Goal: Task Accomplishment & Management: Use online tool/utility

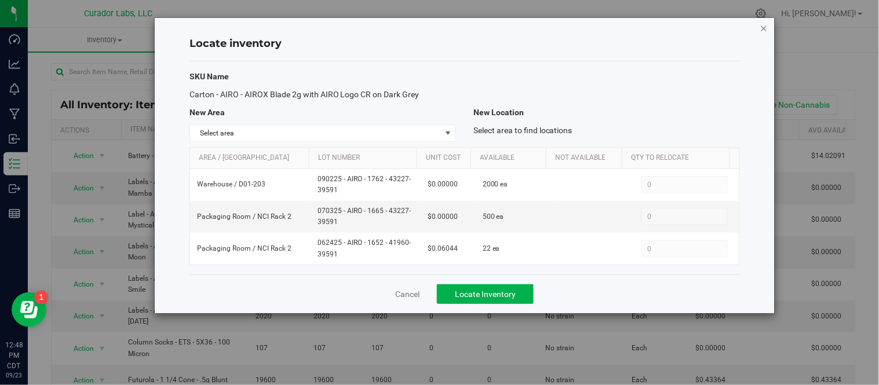
click at [766, 29] on icon "button" at bounding box center [764, 28] width 8 height 14
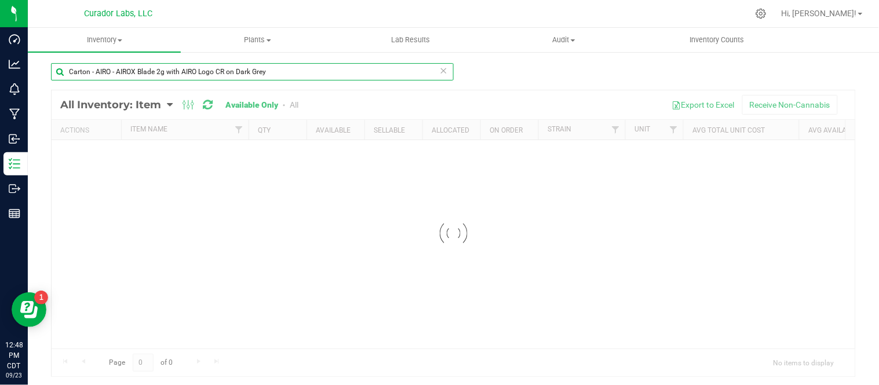
click at [264, 74] on input "Carton - AIRO - AIROX Blade 2g with AIRO Logo CR on Dark Grey" at bounding box center [252, 71] width 403 height 17
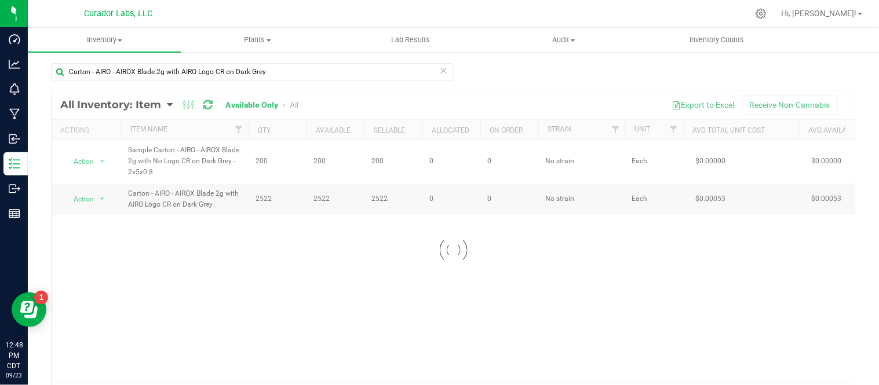
click at [441, 75] on icon at bounding box center [444, 70] width 8 height 14
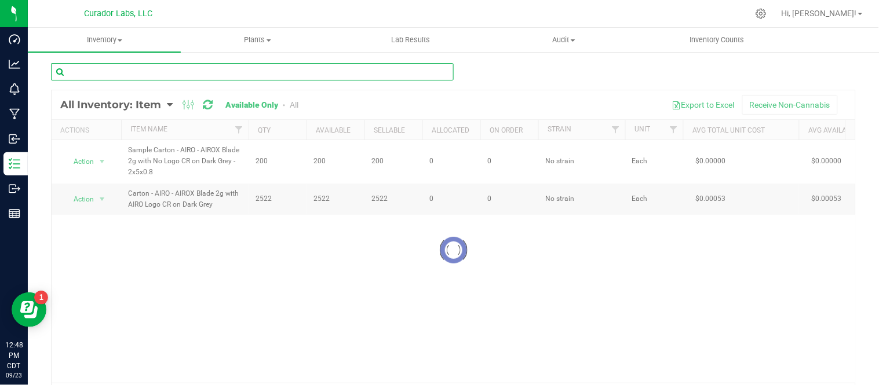
click at [340, 78] on input "text" at bounding box center [252, 71] width 403 height 17
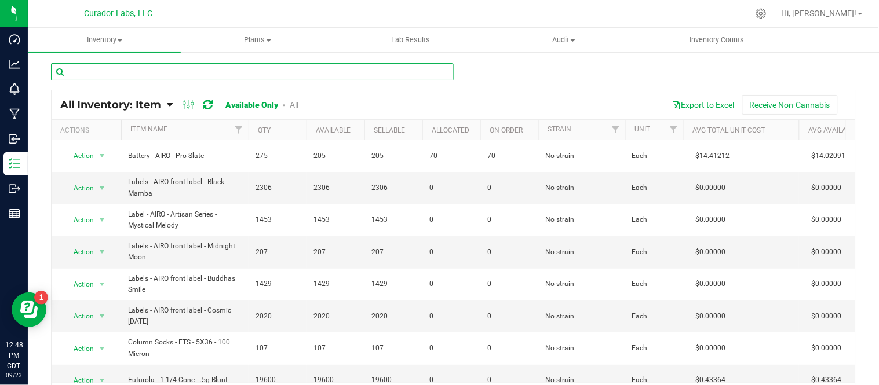
paste input "Packaging - HeadChange - Half Eighth 13 Dram Black Pop Top Container"
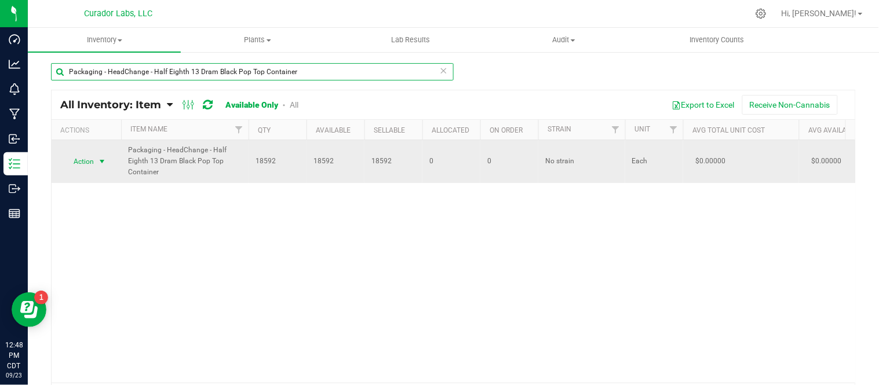
type input "Packaging - HeadChange - Half Eighth 13 Dram Black Pop Top Container"
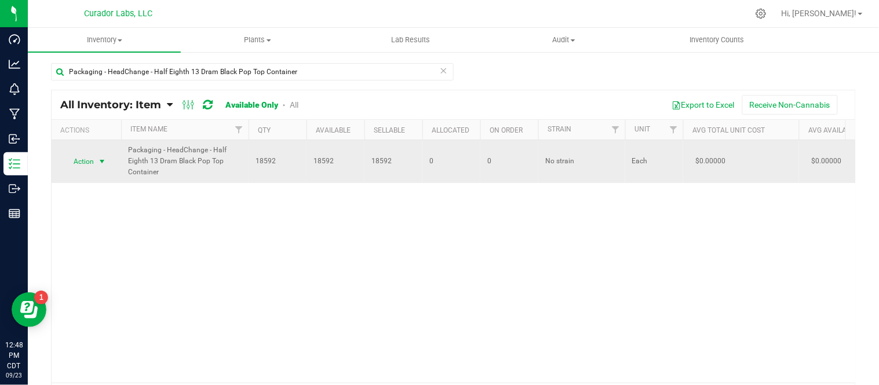
click at [104, 155] on span "select" at bounding box center [102, 162] width 14 height 16
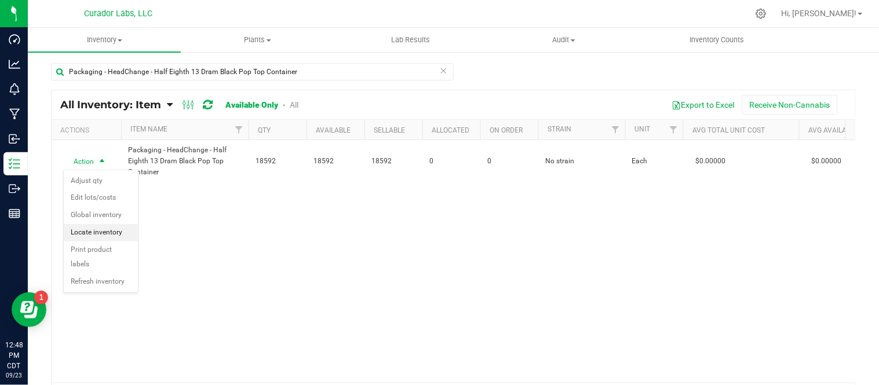
click at [118, 232] on li "Locate inventory" at bounding box center [101, 232] width 74 height 17
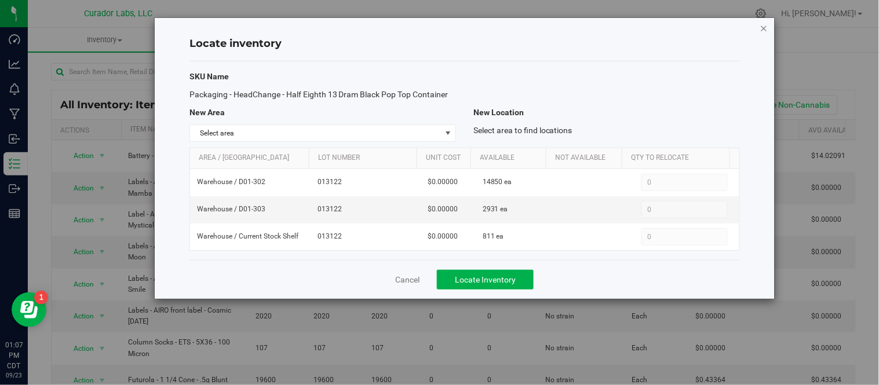
click at [765, 30] on icon "button" at bounding box center [764, 28] width 8 height 14
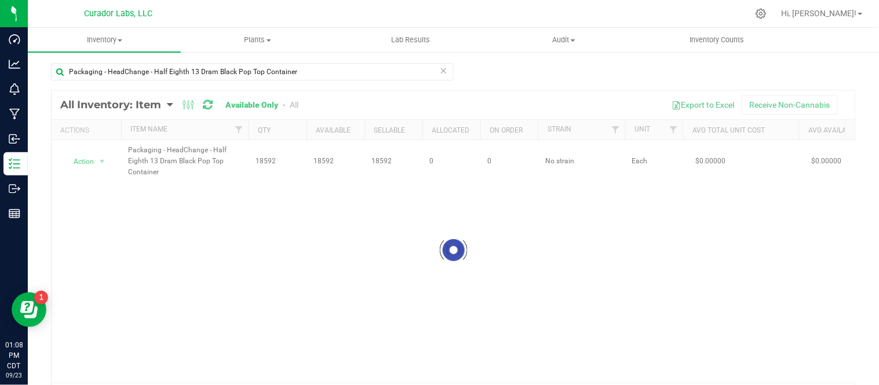
click at [440, 68] on icon at bounding box center [444, 70] width 8 height 14
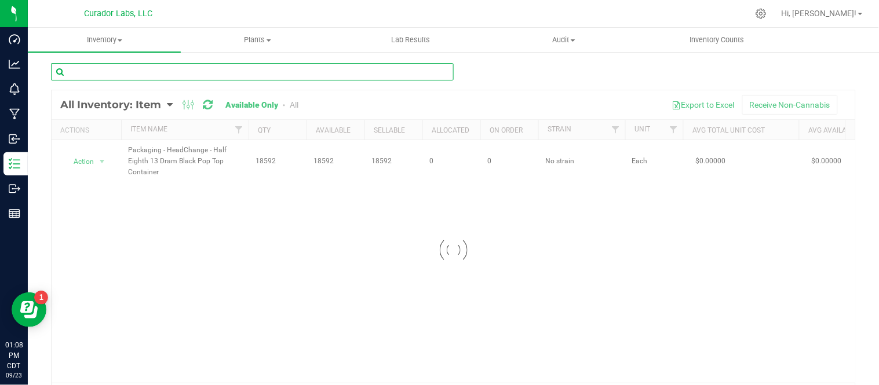
click at [362, 70] on input "text" at bounding box center [252, 71] width 403 height 17
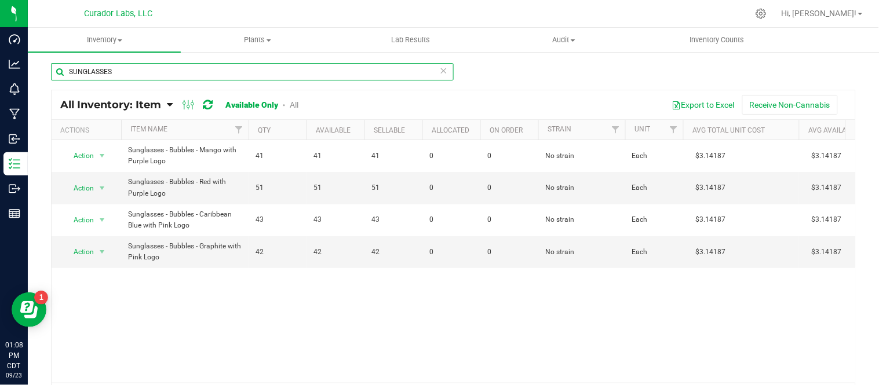
type input "SUNGLASSES"
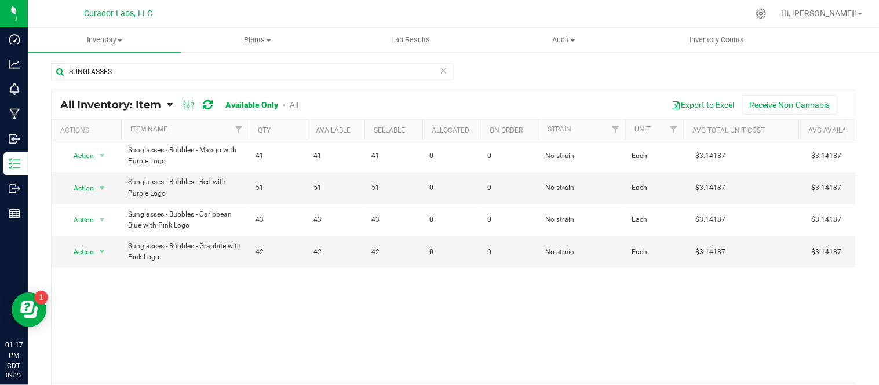
click at [442, 70] on icon at bounding box center [444, 70] width 8 height 14
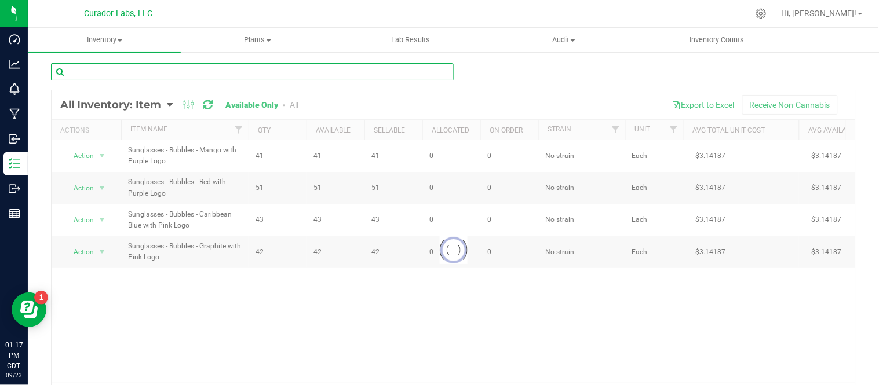
paste input "Film - HeadChange - Hashsicle Live Rosin Freeze Pop with Warning on White - 3x7"
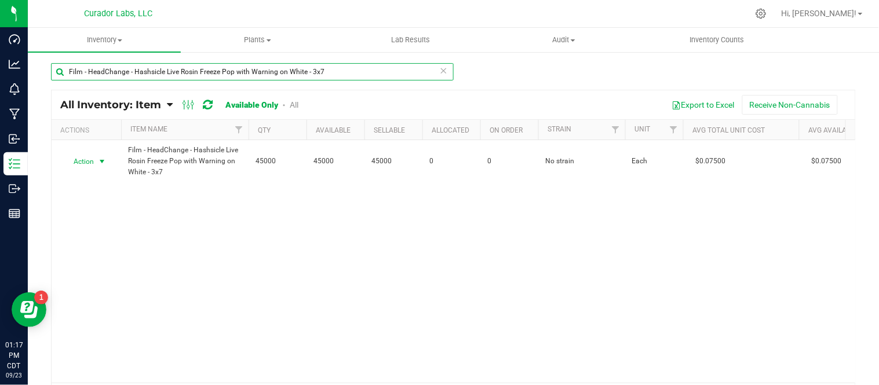
type input "Film - HeadChange - Hashsicle Live Rosin Freeze Pop with Warning on White - 3x7"
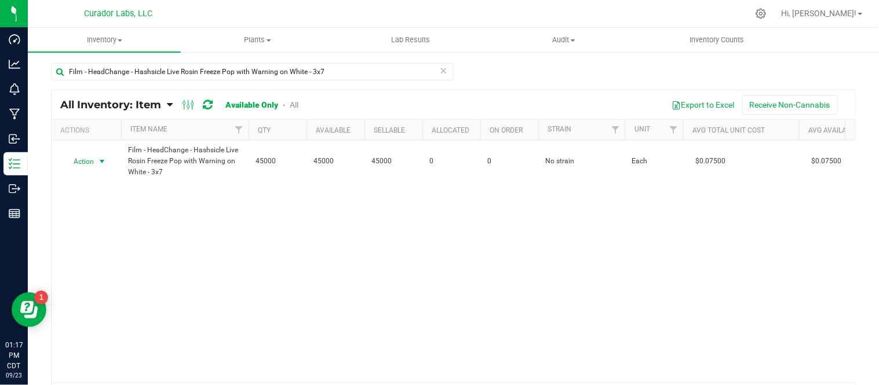
click at [101, 165] on span "select" at bounding box center [101, 161] width 9 height 9
click at [116, 239] on li "Locate inventory" at bounding box center [101, 232] width 74 height 17
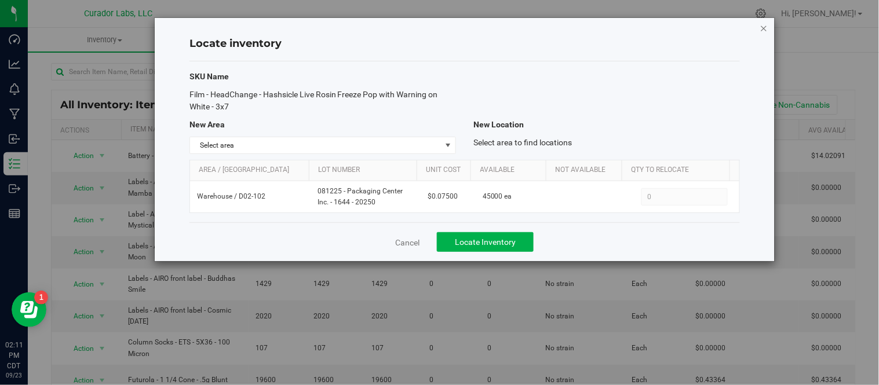
click at [760, 30] on icon "button" at bounding box center [764, 28] width 8 height 14
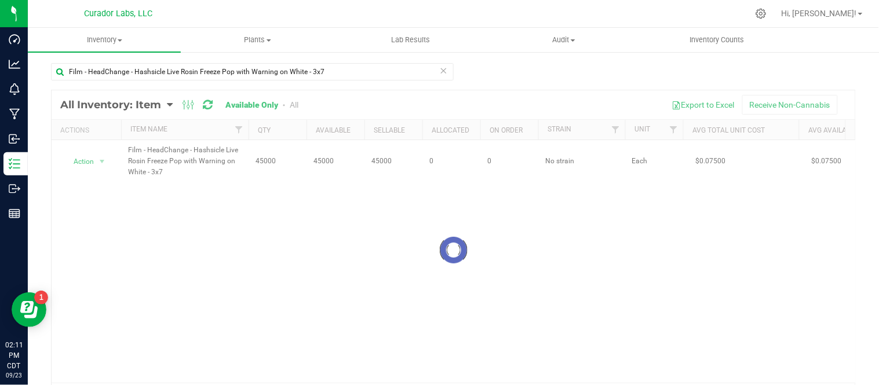
click at [443, 71] on icon at bounding box center [444, 70] width 8 height 14
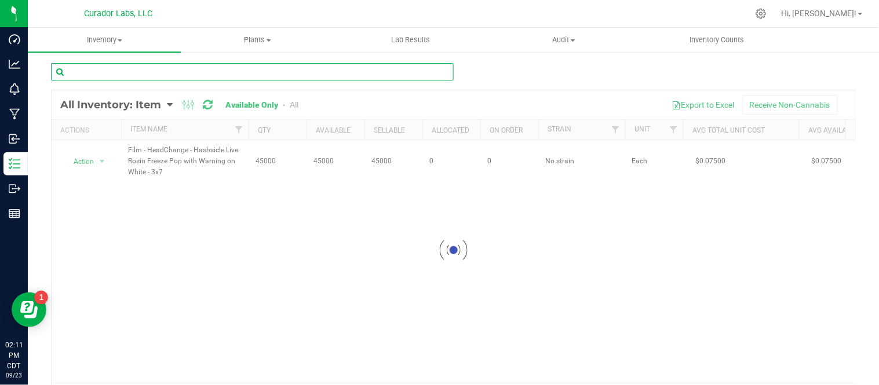
click at [316, 78] on input "text" at bounding box center [252, 71] width 403 height 17
paste input "Labeled Tube - Safe Bet - 3 Pack .5g Infused Rolls Pop Top Tube THC M Diamond o…"
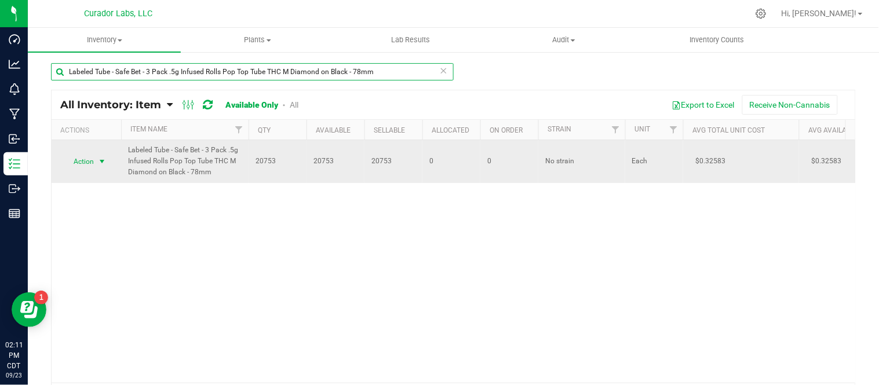
type input "Labeled Tube - Safe Bet - 3 Pack .5g Infused Rolls Pop Top Tube THC M Diamond o…"
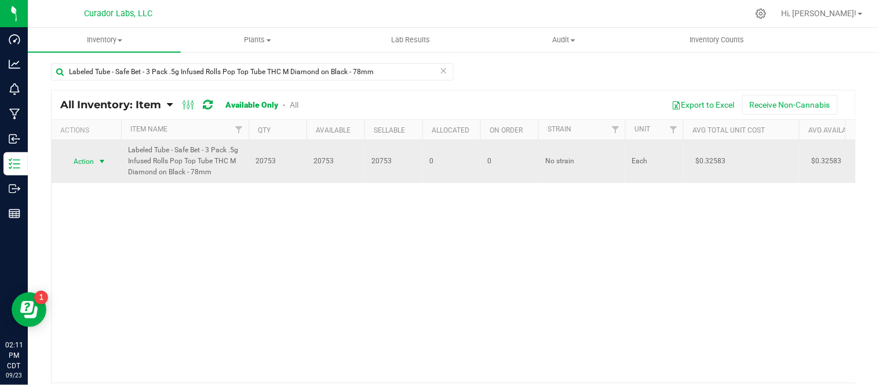
click at [103, 160] on span "select" at bounding box center [101, 161] width 9 height 9
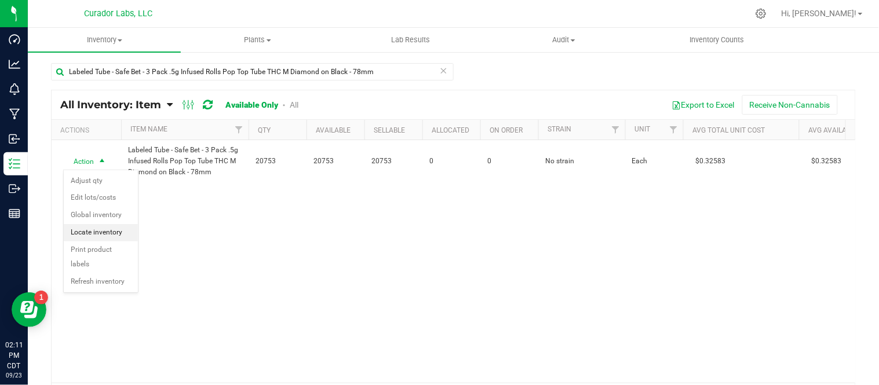
click at [111, 231] on li "Locate inventory" at bounding box center [101, 232] width 74 height 17
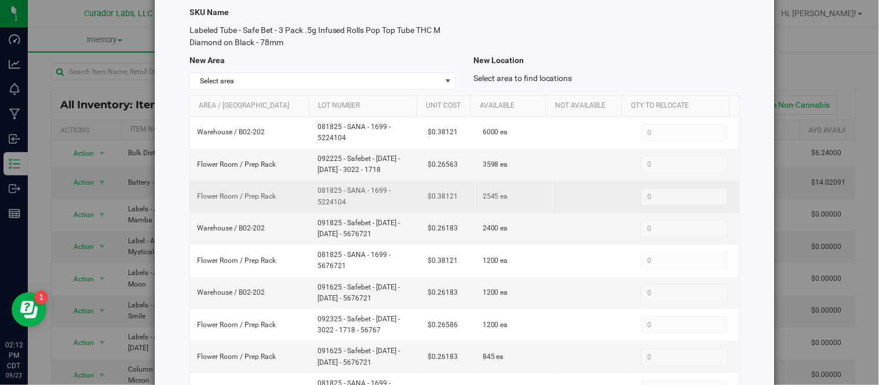
scroll to position [129, 0]
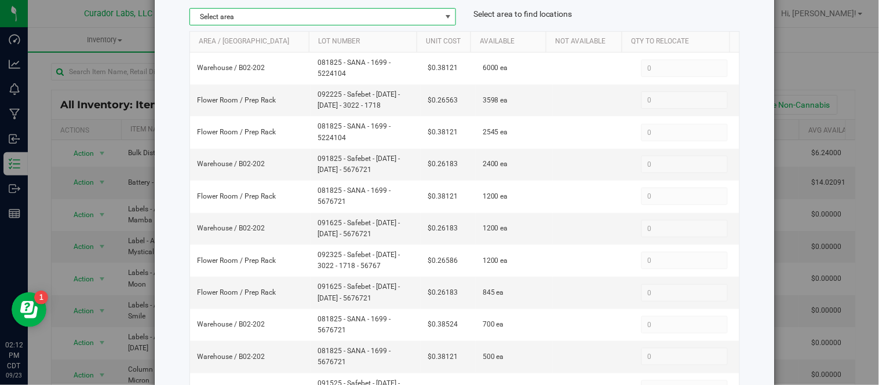
click at [448, 16] on span "select" at bounding box center [448, 17] width 14 height 16
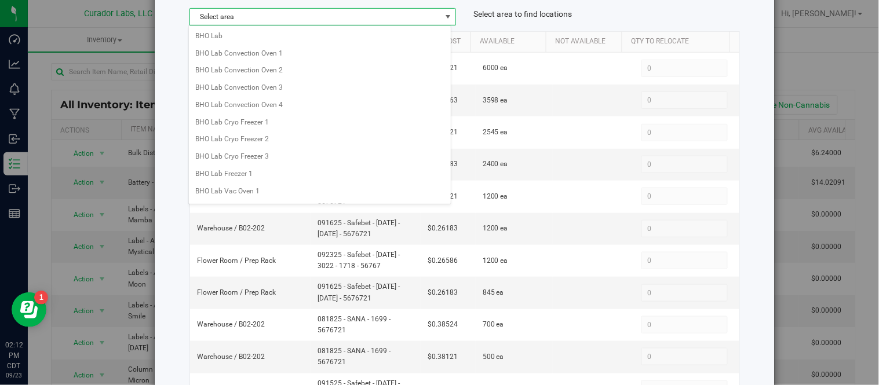
scroll to position [936, 0]
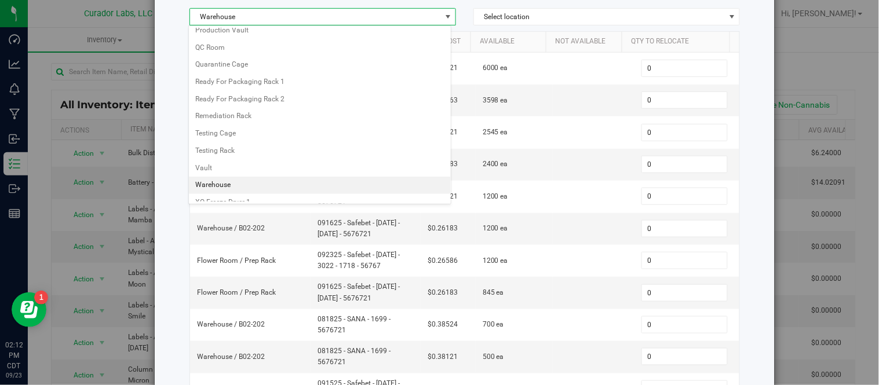
click at [211, 194] on li "Warehouse" at bounding box center [320, 185] width 262 height 17
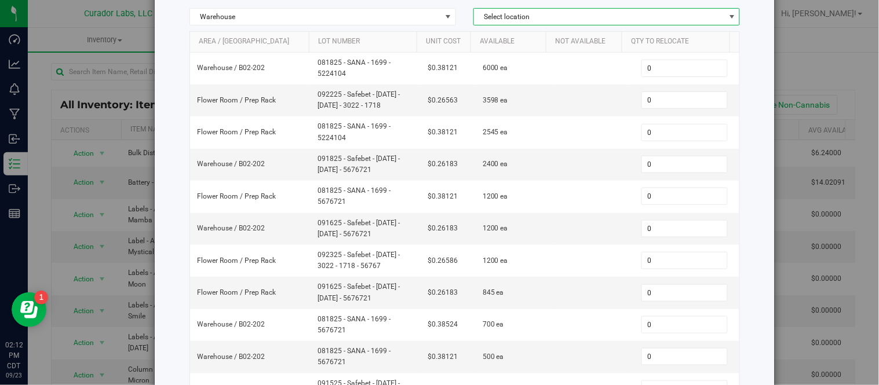
click at [597, 14] on span "Select location" at bounding box center [599, 17] width 251 height 16
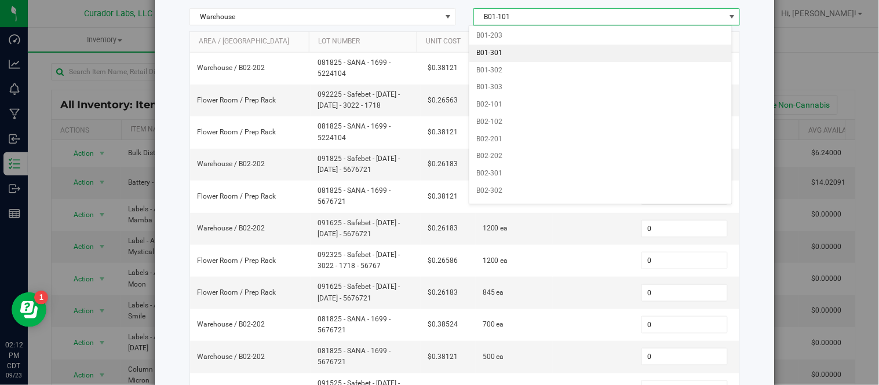
scroll to position [621, 0]
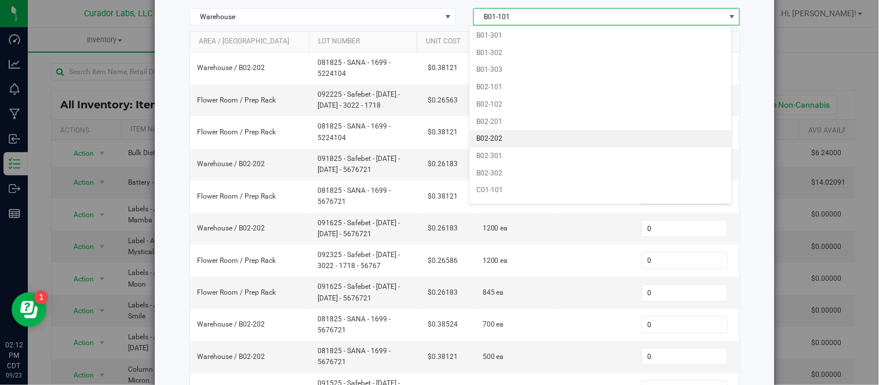
click at [513, 147] on li "B02-202" at bounding box center [600, 138] width 262 height 17
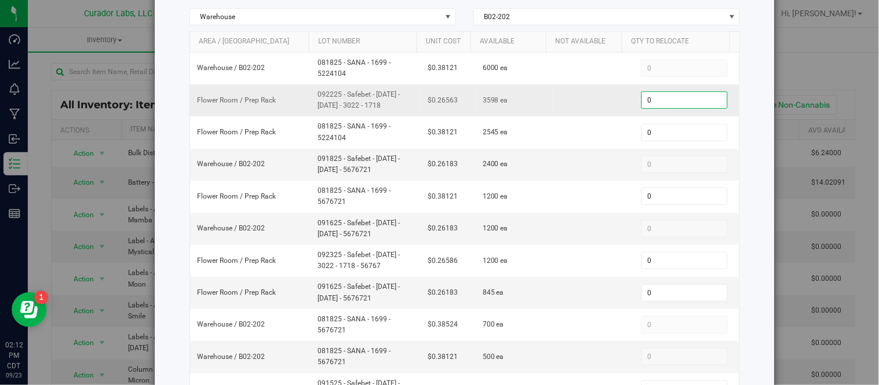
click at [651, 102] on span "0 0" at bounding box center [684, 100] width 86 height 17
type input "3598"
type input "3,598"
click at [670, 149] on td "0 0" at bounding box center [684, 165] width 110 height 32
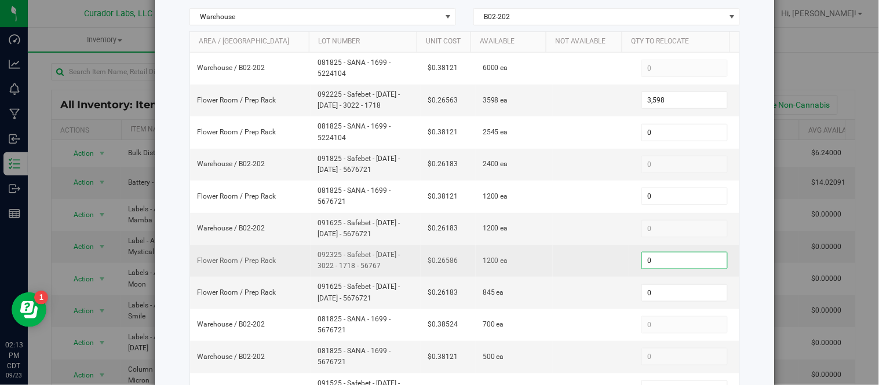
click at [667, 263] on span "0 0" at bounding box center [684, 260] width 86 height 17
type input "1200"
type input "1,200"
click at [589, 245] on td at bounding box center [591, 261] width 77 height 32
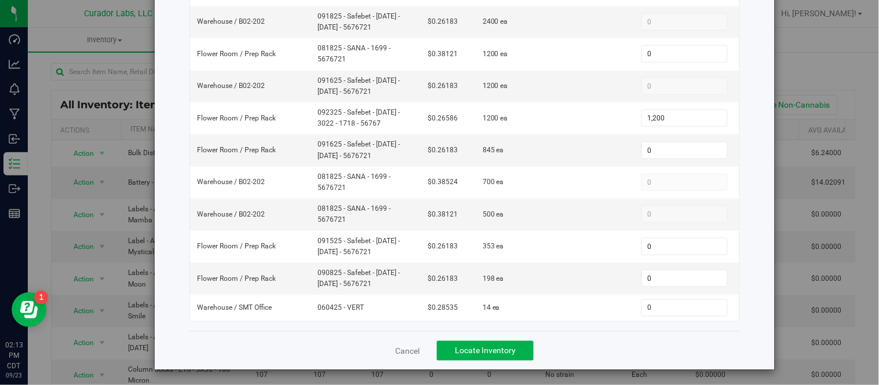
scroll to position [275, 0]
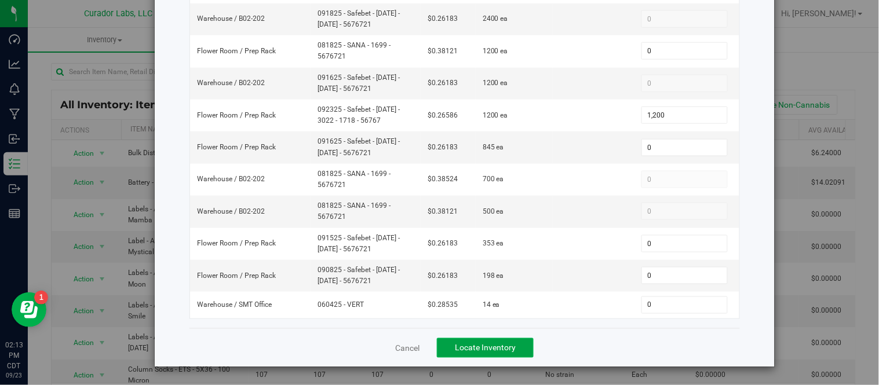
click at [502, 345] on span "Locate Inventory" at bounding box center [485, 348] width 61 height 9
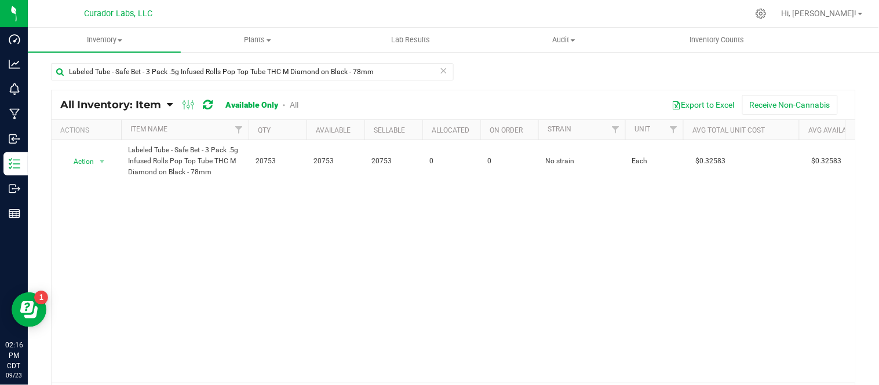
click at [440, 66] on icon at bounding box center [444, 70] width 8 height 14
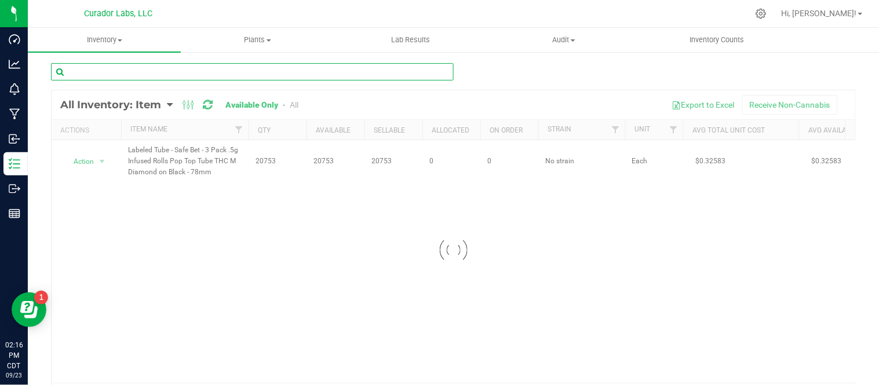
click at [364, 73] on input "text" at bounding box center [252, 71] width 403 height 17
paste input "Film - HeadChange - Hashsicle Live Resin Freeze Pop with Warning on Black - 3x7"
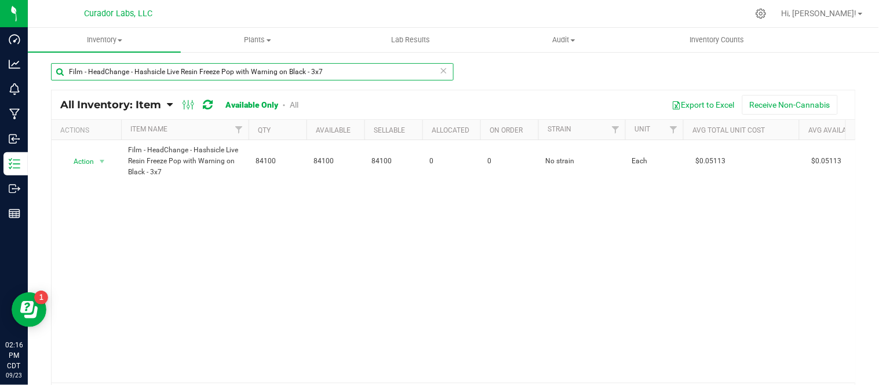
type input "Film - HeadChange - Hashsicle Live Resin Freeze Pop with Warning on Black - 3x7"
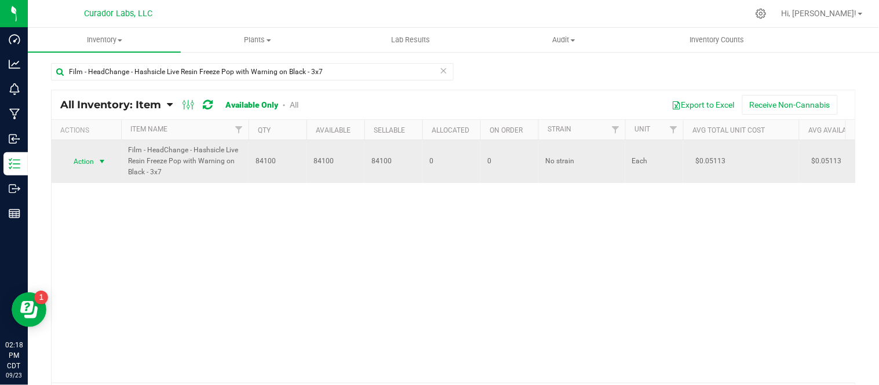
click at [109, 165] on span "select" at bounding box center [102, 162] width 14 height 16
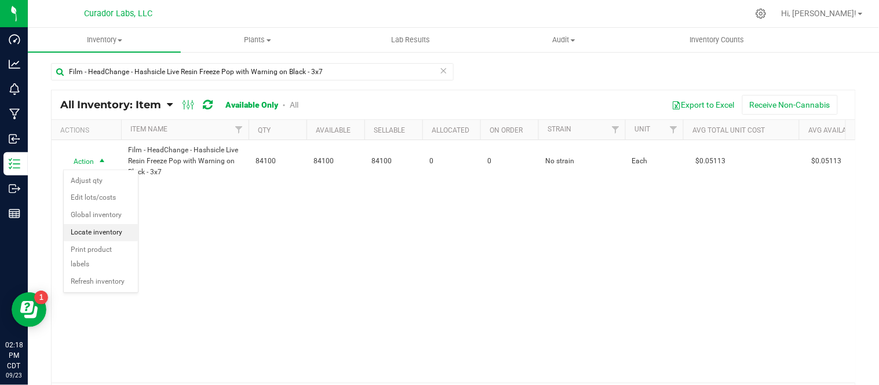
click at [102, 232] on li "Locate inventory" at bounding box center [101, 232] width 74 height 17
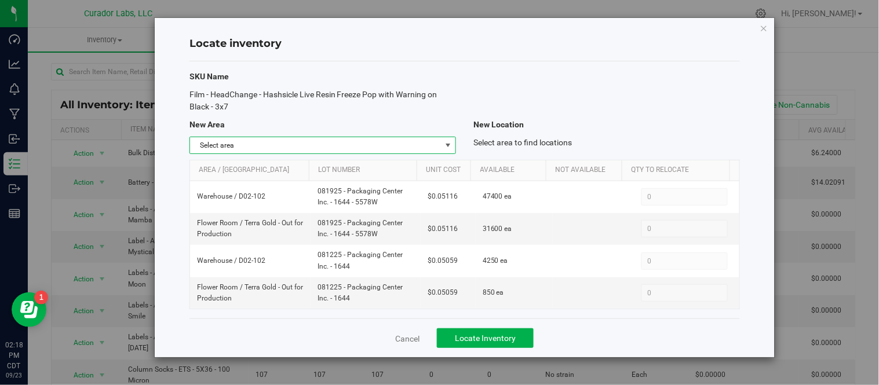
click at [451, 141] on span "select" at bounding box center [447, 145] width 9 height 9
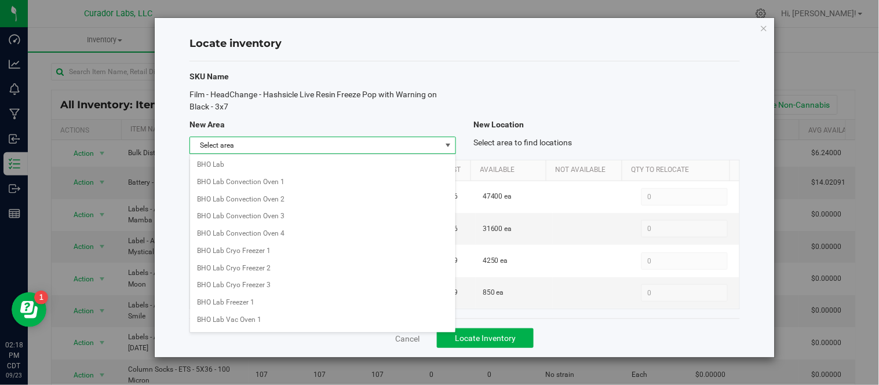
scroll to position [936, 0]
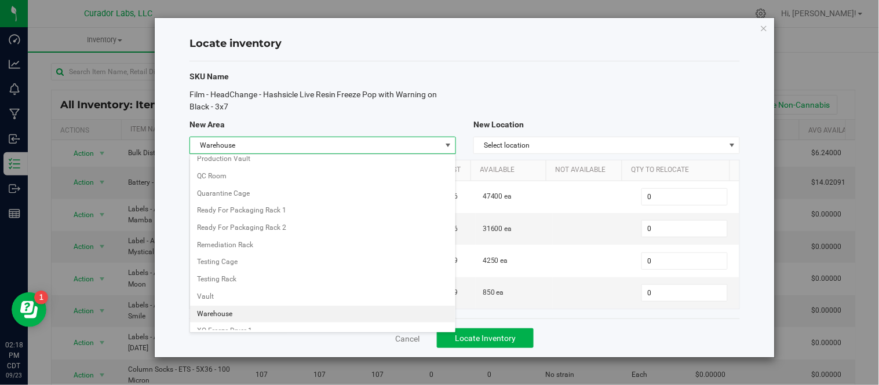
click at [230, 317] on li "Warehouse" at bounding box center [322, 314] width 265 height 17
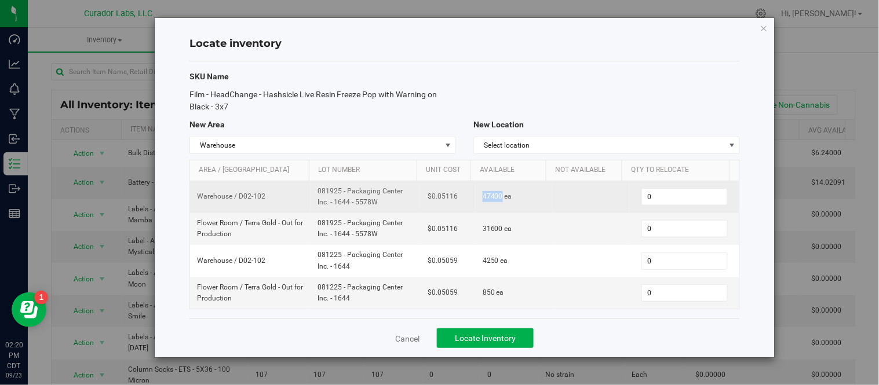
drag, startPoint x: 478, startPoint y: 198, endPoint x: 496, endPoint y: 200, distance: 18.0
click at [496, 200] on span "47400 ea" at bounding box center [498, 196] width 30 height 11
copy span "47400"
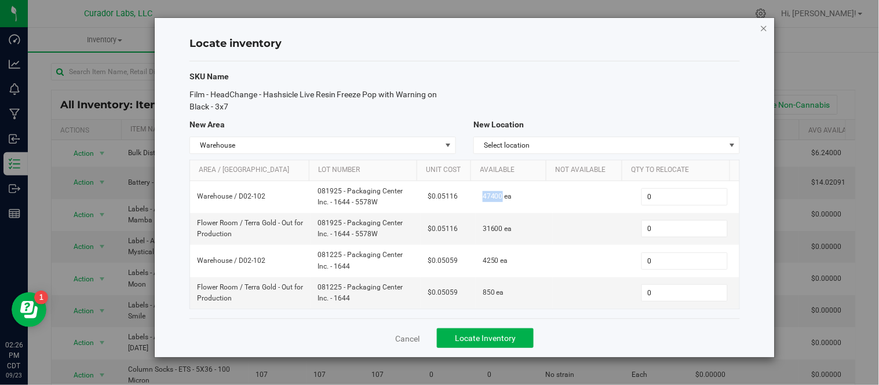
click at [766, 25] on icon "button" at bounding box center [764, 28] width 8 height 14
